Goal: Transaction & Acquisition: Subscribe to service/newsletter

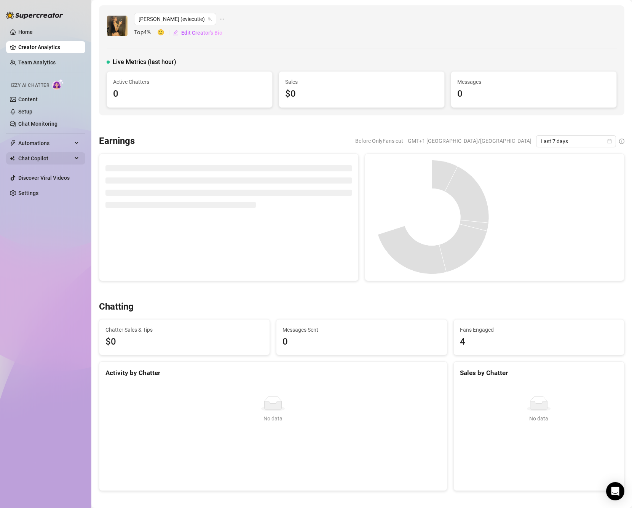
click at [45, 155] on span "Chat Copilot" at bounding box center [45, 158] width 54 height 12
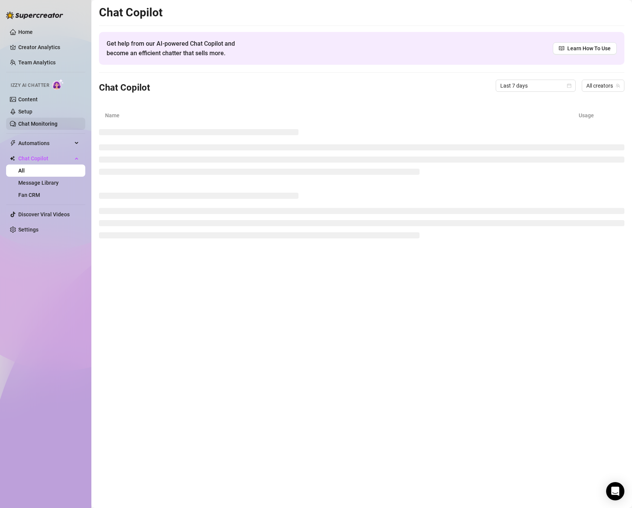
click at [45, 121] on link "Chat Monitoring" at bounding box center [37, 124] width 39 height 6
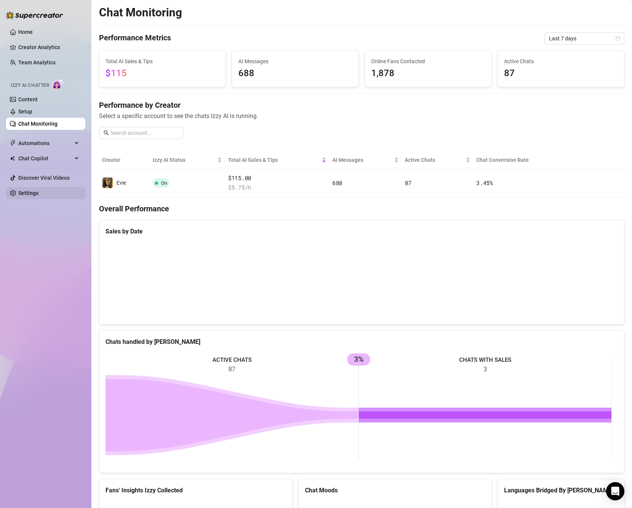
click at [37, 190] on link "Settings" at bounding box center [28, 193] width 20 height 6
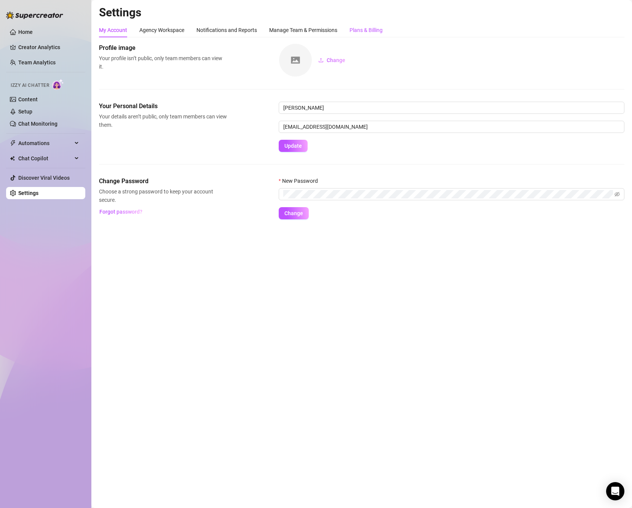
click at [360, 34] on div "Plans & Billing" at bounding box center [365, 30] width 33 height 8
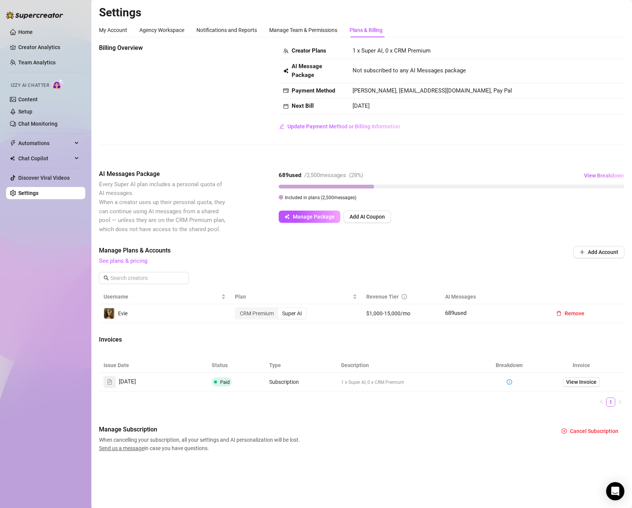
click at [354, 216] on span "Add AI Coupon" at bounding box center [366, 216] width 35 height 6
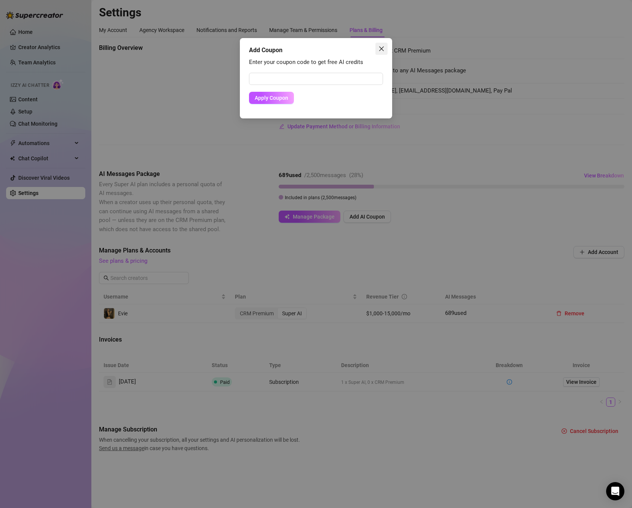
click at [381, 51] on icon "close" at bounding box center [381, 49] width 6 height 6
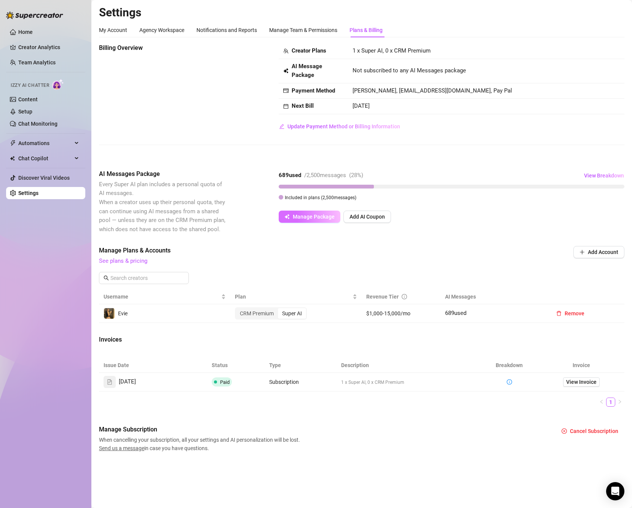
click at [312, 212] on button "Manage Package" at bounding box center [309, 216] width 62 height 12
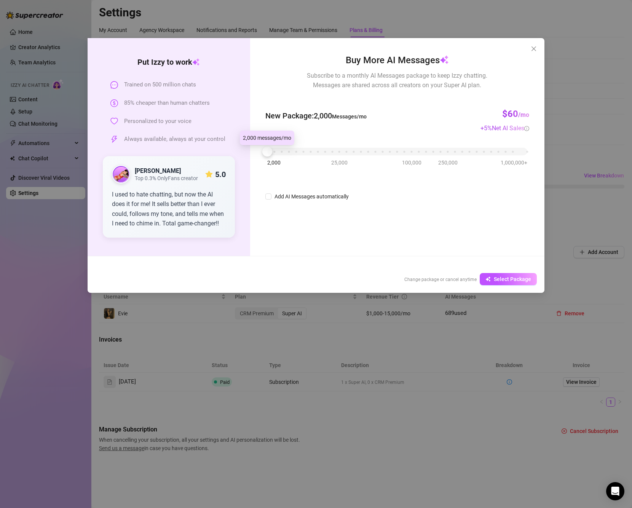
drag, startPoint x: 268, startPoint y: 154, endPoint x: 251, endPoint y: 154, distance: 17.5
click at [251, 154] on div "Buy More AI Messages Subscribe to a monthly AI Messages package to keep Izzy ch…" at bounding box center [397, 147] width 294 height 218
click at [291, 151] on div "2,000 25,000 100,000 250,000 1,000,000+" at bounding box center [397, 148] width 260 height 5
drag, startPoint x: 291, startPoint y: 154, endPoint x: 297, endPoint y: 154, distance: 5.7
click at [297, 154] on div at bounding box center [296, 151] width 10 height 10
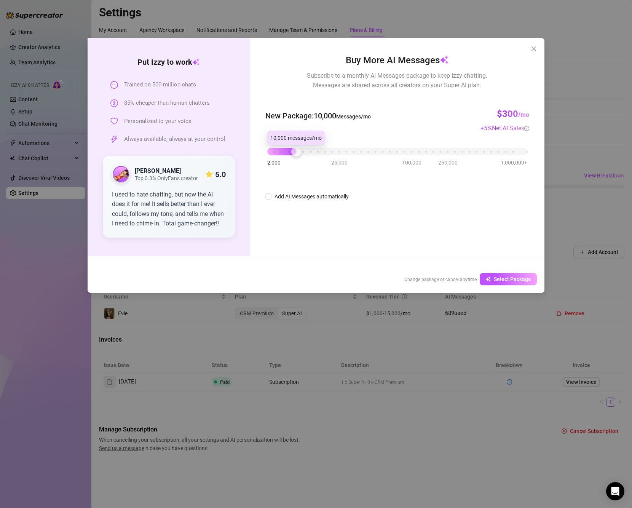
click at [289, 151] on div "2,000 25,000 100,000 250,000 1,000,000+" at bounding box center [397, 148] width 260 height 5
click at [520, 276] on span "Select Package" at bounding box center [511, 279] width 37 height 6
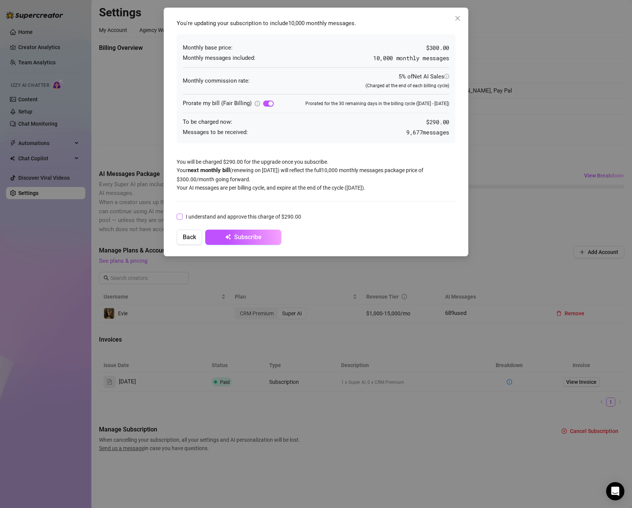
click at [183, 216] on span "I understand and approve this charge of $290.00" at bounding box center [243, 216] width 121 height 8
click at [182, 216] on input "I understand and approve this charge of $290.00" at bounding box center [179, 215] width 5 height 5
checkbox input "true"
click at [239, 235] on span "Subscribe" at bounding box center [247, 236] width 27 height 7
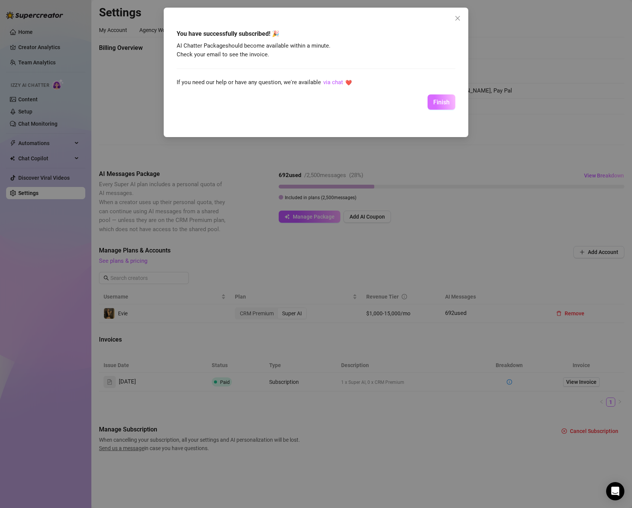
click at [450, 106] on button "Finish" at bounding box center [441, 101] width 28 height 15
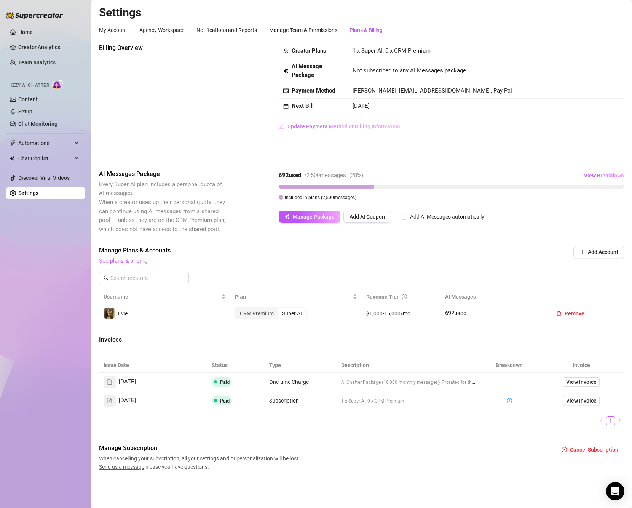
click at [367, 123] on span "Update Payment Method or Billing Information" at bounding box center [343, 126] width 113 height 6
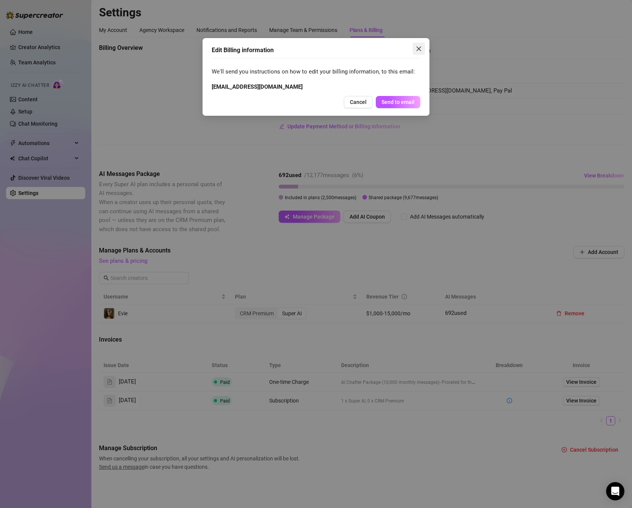
click at [415, 49] on icon "close" at bounding box center [418, 49] width 6 height 6
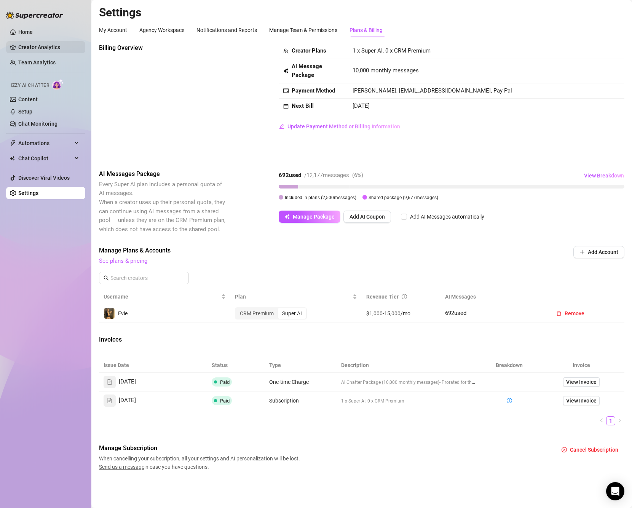
click at [50, 47] on link "Creator Analytics" at bounding box center [48, 47] width 61 height 12
